Goal: Information Seeking & Learning: Learn about a topic

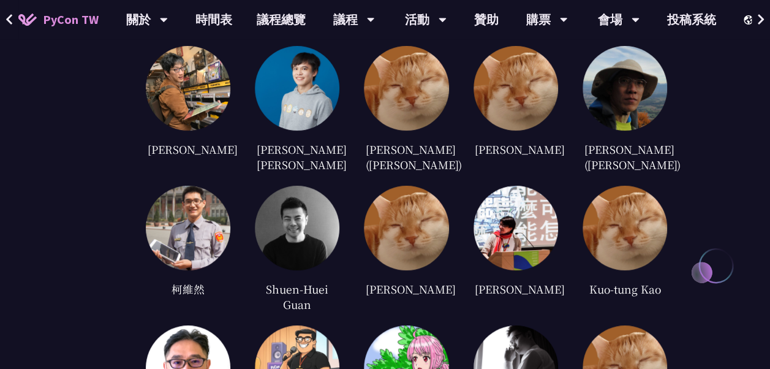
scroll to position [2452, 0]
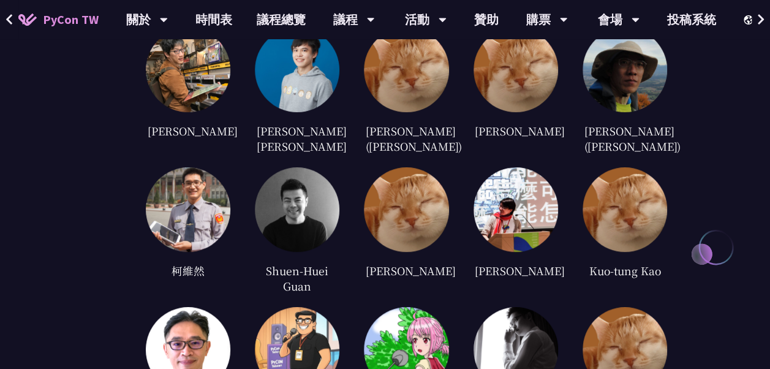
click at [323, 200] on img at bounding box center [297, 209] width 85 height 85
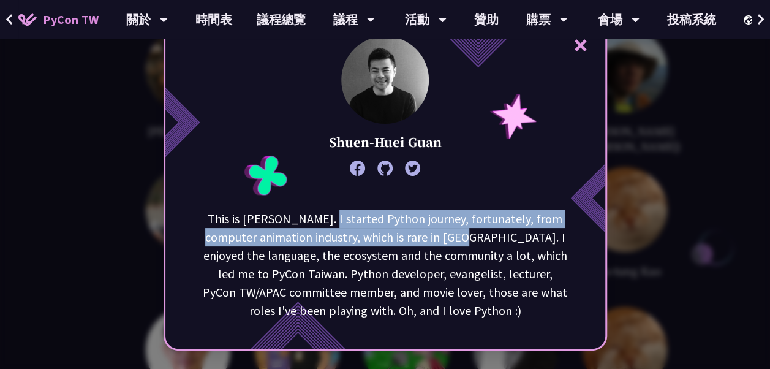
drag, startPoint x: 324, startPoint y: 222, endPoint x: 451, endPoint y: 229, distance: 127.7
click at [451, 229] on p "This is [PERSON_NAME]. I started Python journey, fortunately, from computer ani…" at bounding box center [385, 265] width 370 height 110
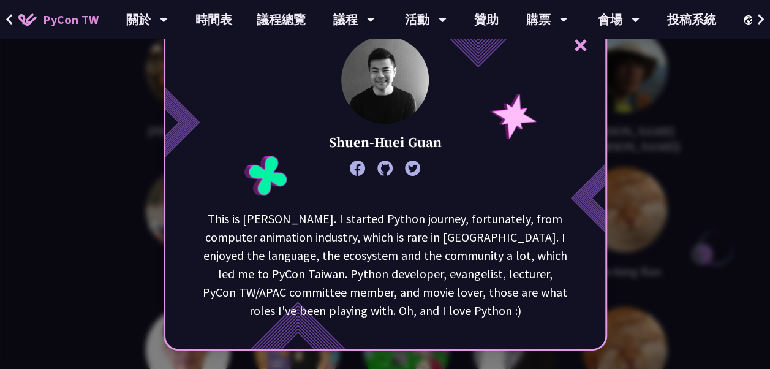
drag, startPoint x: 451, startPoint y: 229, endPoint x: 349, endPoint y: 252, distance: 104.2
click at [349, 253] on p "This is [PERSON_NAME]. I started Python journey, fortunately, from computer ani…" at bounding box center [385, 265] width 370 height 110
drag, startPoint x: 330, startPoint y: 146, endPoint x: 453, endPoint y: 146, distance: 123.2
click at [453, 146] on div "× Shuen-Huei Guan This is [PERSON_NAME]. I started Python journey, fortunately,…" at bounding box center [386, 184] width 444 height 332
drag, startPoint x: 453, startPoint y: 146, endPoint x: 707, endPoint y: 174, distance: 255.9
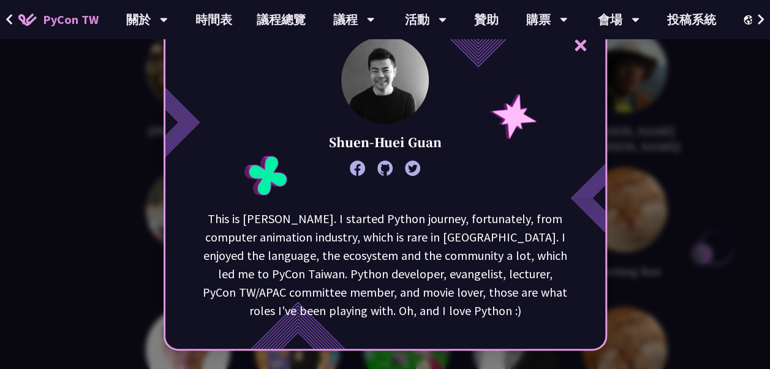
click at [707, 174] on div "× Shuen-Huei Guan This is [PERSON_NAME]. I started Python journey, fortunately,…" at bounding box center [385, 184] width 770 height 369
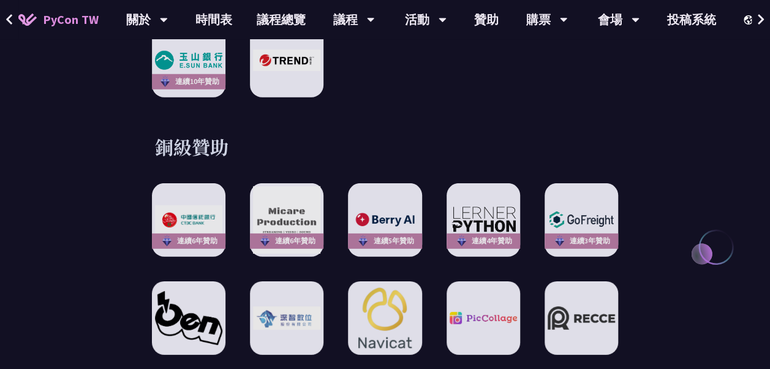
scroll to position [1434, 0]
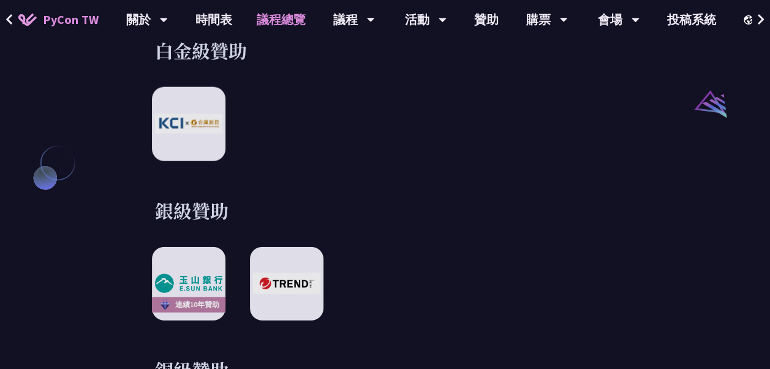
click at [271, 20] on link "議程總覽" at bounding box center [282, 19] width 74 height 39
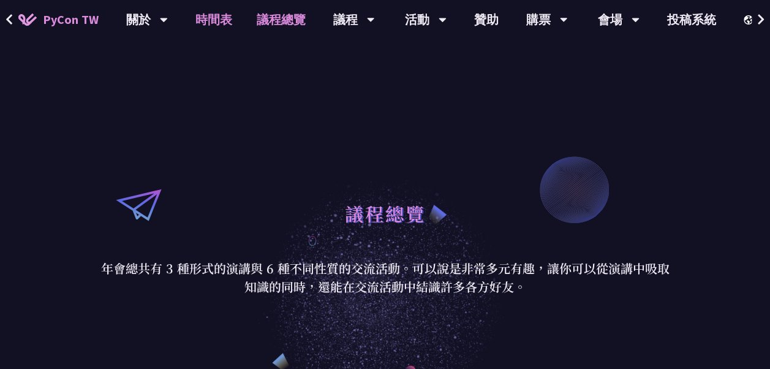
click at [221, 17] on link "時間表" at bounding box center [213, 19] width 61 height 39
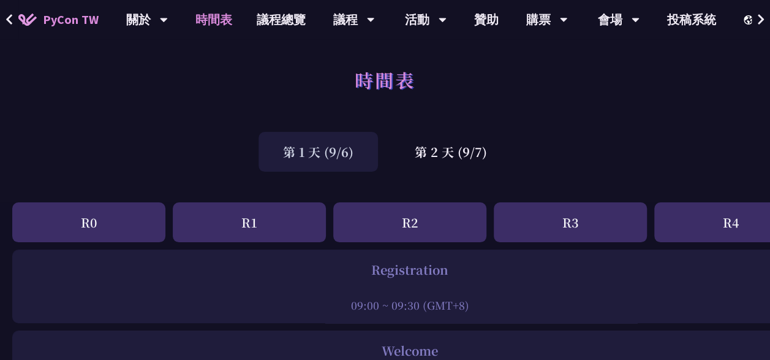
click at [104, 137] on div "第 1 天 (9/6) 第 2 天 (9/7)" at bounding box center [385, 152] width 770 height 52
click at [242, 222] on div "R1" at bounding box center [249, 222] width 153 height 40
click at [427, 156] on div "第 2 天 (9/7)" at bounding box center [450, 152] width 121 height 40
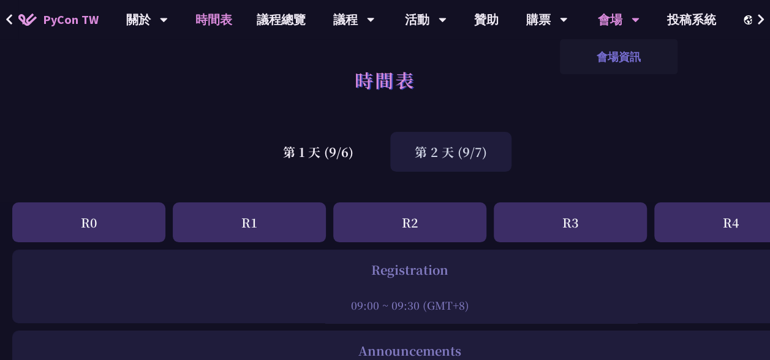
click at [625, 53] on link "會場資訊" at bounding box center [619, 56] width 118 height 29
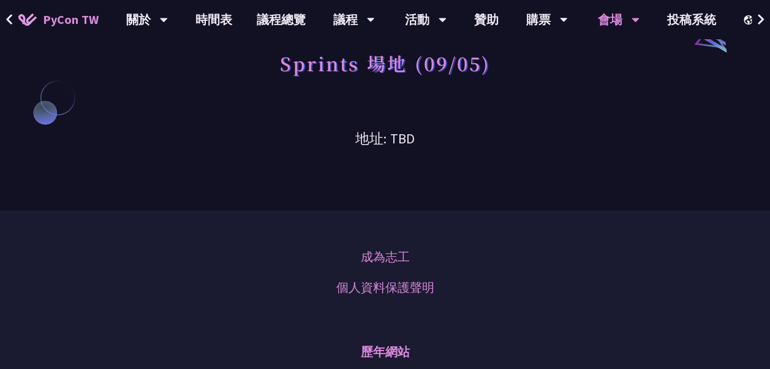
scroll to position [1042, 0]
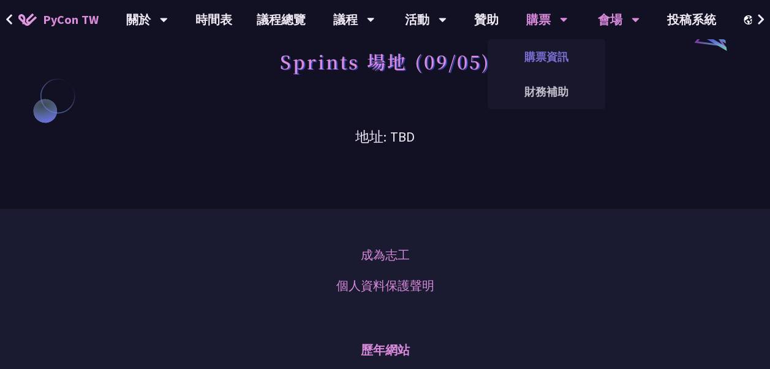
click at [525, 50] on link "購票資訊" at bounding box center [547, 56] width 118 height 29
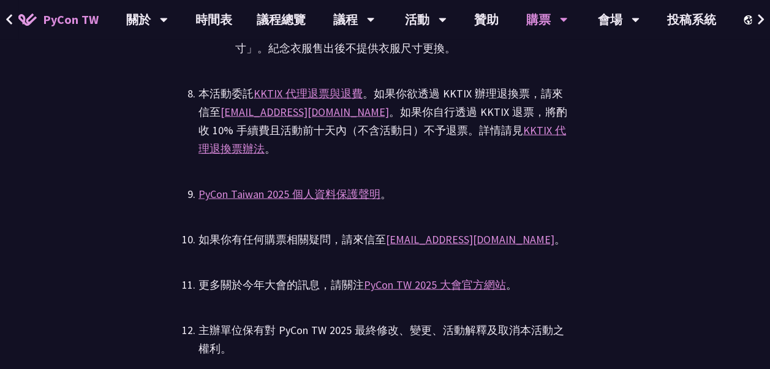
scroll to position [3555, 0]
